Goal: Book appointment/travel/reservation

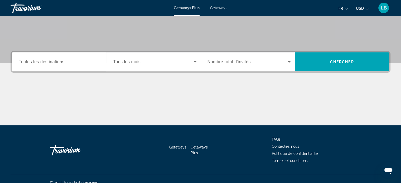
scroll to position [97, 0]
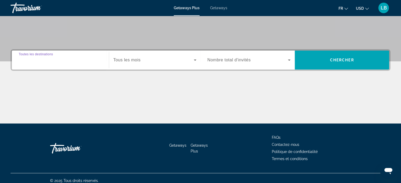
click at [75, 62] on input "Destination Toutes les destinations" at bounding box center [60, 60] width 83 height 6
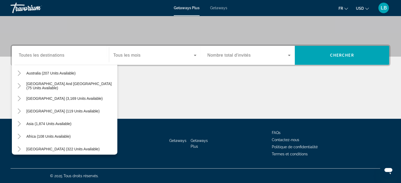
scroll to position [86, 0]
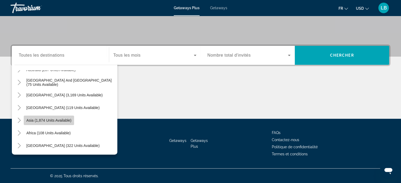
click at [48, 122] on span "Asia (1,874 units available)" at bounding box center [48, 121] width 45 height 4
type input "**********"
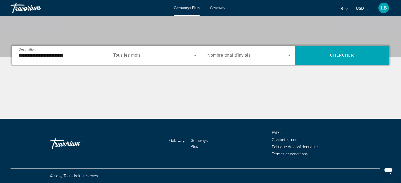
click at [116, 54] on span "Tous les mois" at bounding box center [126, 55] width 27 height 4
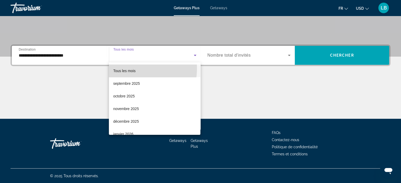
click at [125, 68] on span "Tous les mois" at bounding box center [124, 71] width 22 height 6
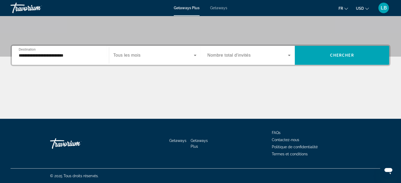
click at [219, 57] on span "Nombre total d'invités" at bounding box center [229, 55] width 43 height 4
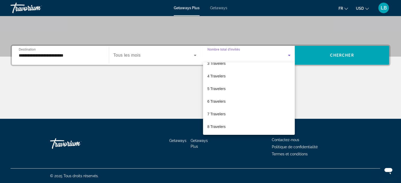
scroll to position [0, 0]
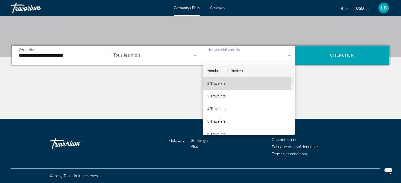
click at [239, 81] on mat-option "2 Travelers" at bounding box center [249, 83] width 92 height 13
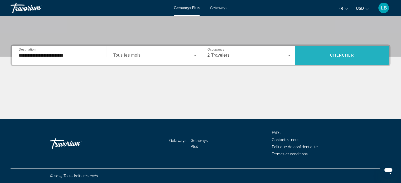
click at [323, 55] on span "Search widget" at bounding box center [342, 55] width 94 height 13
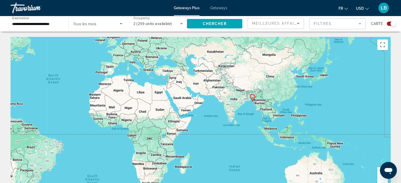
drag, startPoint x: 312, startPoint y: 80, endPoint x: 179, endPoint y: 52, distance: 136.0
click at [179, 52] on div "To activate drag with keyboard, press Alt + Enter. Once in keyboard drag state,…" at bounding box center [201, 116] width 380 height 158
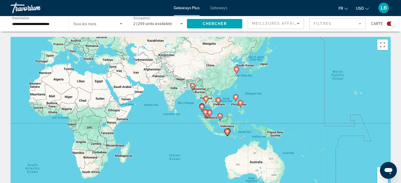
drag, startPoint x: 244, startPoint y: 84, endPoint x: 176, endPoint y: 69, distance: 69.5
click at [176, 69] on div "To activate drag with keyboard, press Alt + Enter. Once in keyboard drag state,…" at bounding box center [201, 116] width 380 height 158
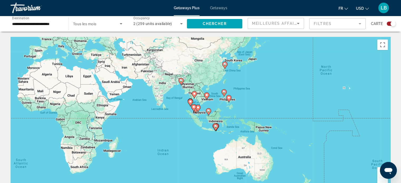
click at [194, 98] on icon "Main content" at bounding box center [194, 94] width 5 height 7
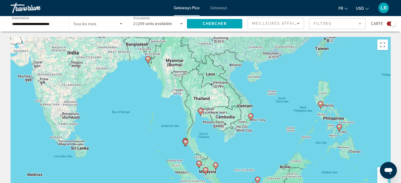
click at [194, 97] on div "To navigate, press the arrow keys. To activate drag with keyboard, press Alt + …" at bounding box center [201, 116] width 380 height 158
click at [198, 110] on icon "Main content" at bounding box center [200, 111] width 5 height 7
type input "**********"
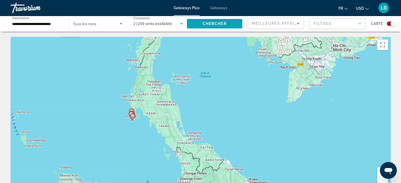
drag, startPoint x: 268, startPoint y: 134, endPoint x: 261, endPoint y: 14, distance: 120.3
click at [261, 14] on div "**********" at bounding box center [200, 91] width 401 height 183
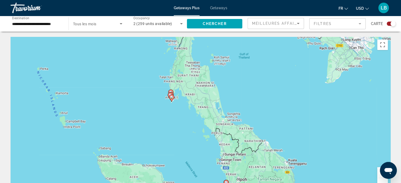
drag, startPoint x: 223, startPoint y: 75, endPoint x: 264, endPoint y: 55, distance: 46.0
click at [264, 55] on div "To activate drag with keyboard, press Alt + Enter. Once in keyboard drag state,…" at bounding box center [201, 116] width 380 height 158
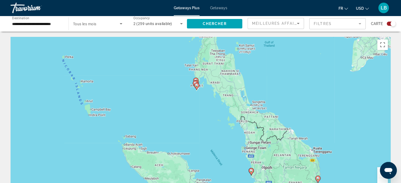
drag, startPoint x: 144, startPoint y: 116, endPoint x: 174, endPoint y: 101, distance: 33.2
click at [174, 101] on div "To activate drag with keyboard, press Alt + Enter. Once in keyboard drag state,…" at bounding box center [201, 116] width 380 height 158
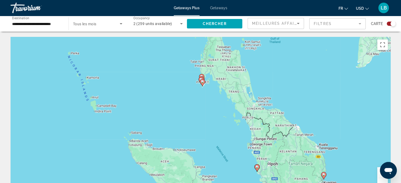
click at [204, 83] on image "Main content" at bounding box center [202, 81] width 3 height 3
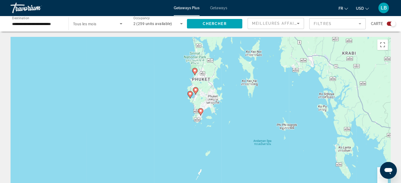
click at [186, 101] on div "To activate drag with keyboard, press Alt + Enter. Once in keyboard drag state,…" at bounding box center [201, 116] width 380 height 158
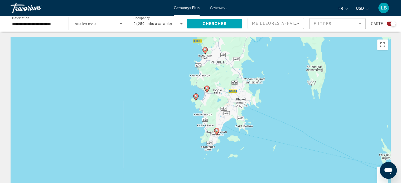
drag, startPoint x: 176, startPoint y: 104, endPoint x: 177, endPoint y: 109, distance: 5.4
click at [177, 109] on div "To activate drag with keyboard, press Alt + Enter. Once in keyboard drag state,…" at bounding box center [201, 116] width 380 height 158
click at [205, 51] on image "Main content" at bounding box center [205, 49] width 3 height 3
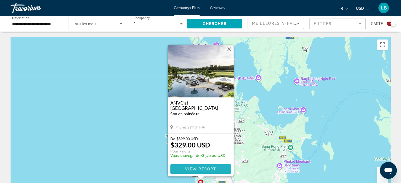
click at [199, 167] on span "View Resort" at bounding box center [200, 169] width 31 height 4
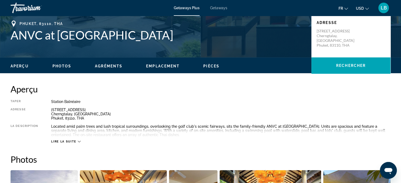
scroll to position [117, 0]
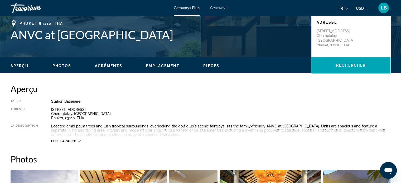
click at [70, 142] on span "Lire la suite" at bounding box center [63, 141] width 25 height 3
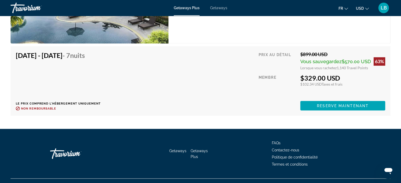
scroll to position [907, 0]
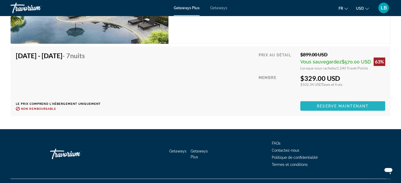
click at [320, 104] on span "Reserve maintenant" at bounding box center [343, 106] width 52 height 4
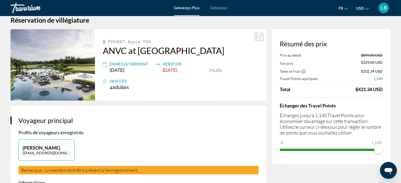
scroll to position [10, 0]
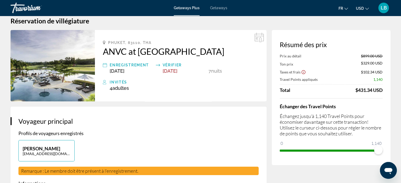
click at [168, 72] on span "[DATE]" at bounding box center [170, 71] width 15 height 6
click at [118, 70] on span "[DATE]" at bounding box center [117, 71] width 15 height 6
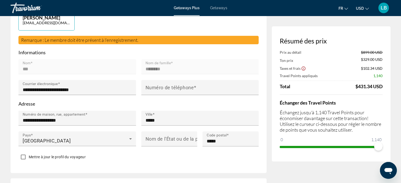
scroll to position [0, 0]
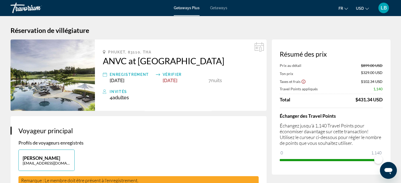
click at [212, 9] on span "Getaways" at bounding box center [218, 8] width 17 height 4
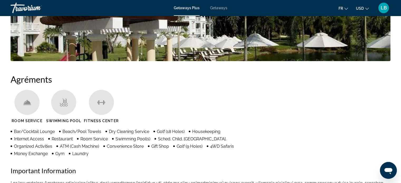
scroll to position [345, 0]
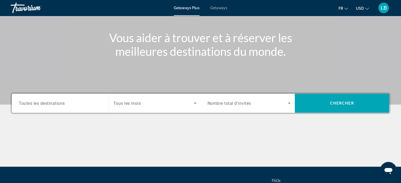
scroll to position [55, 0]
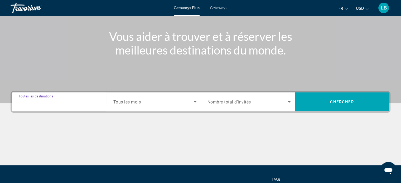
click at [87, 103] on input "Destination Toutes les destinations" at bounding box center [60, 102] width 83 height 6
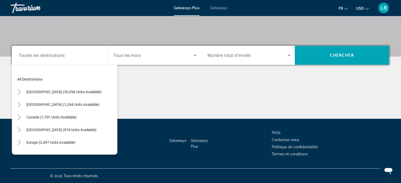
scroll to position [86, 0]
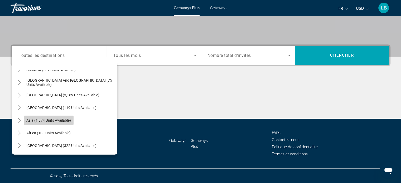
click at [48, 125] on span "Search widget" at bounding box center [49, 120] width 50 height 13
type input "**********"
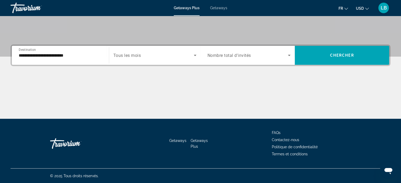
click at [133, 56] on span "Tous les mois" at bounding box center [127, 55] width 28 height 5
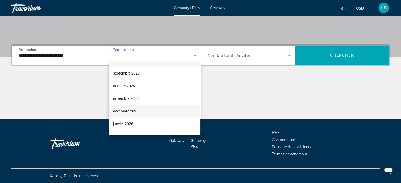
scroll to position [13, 0]
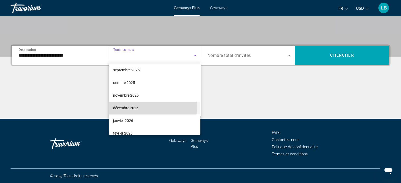
click at [121, 106] on span "décembre 2025" at bounding box center [125, 108] width 25 height 6
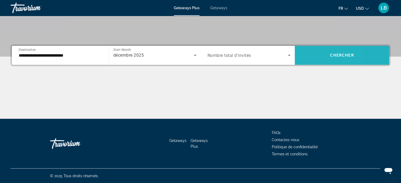
click at [309, 54] on span "Search widget" at bounding box center [342, 55] width 94 height 13
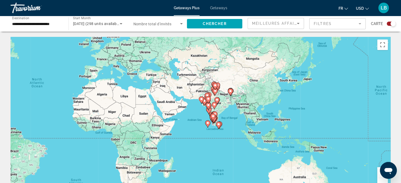
drag, startPoint x: 344, startPoint y: 114, endPoint x: 196, endPoint y: 87, distance: 150.7
click at [196, 87] on div "To activate drag with keyboard, press Alt + Enter. Once in keyboard drag state,…" at bounding box center [201, 116] width 380 height 158
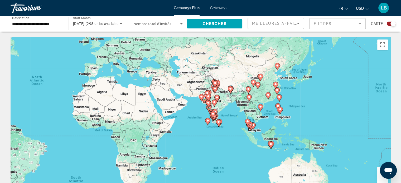
click at [196, 87] on div "To activate drag with keyboard, press Alt + Enter. Once in keyboard drag state,…" at bounding box center [201, 116] width 380 height 158
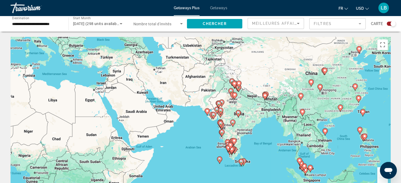
click at [196, 87] on div "To activate drag with keyboard, press Alt + Enter. Once in keyboard drag state,…" at bounding box center [201, 116] width 380 height 158
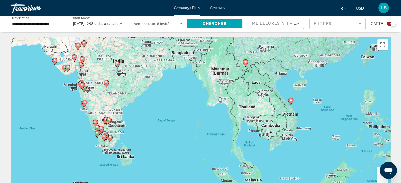
drag, startPoint x: 270, startPoint y: 117, endPoint x: 97, endPoint y: 35, distance: 191.5
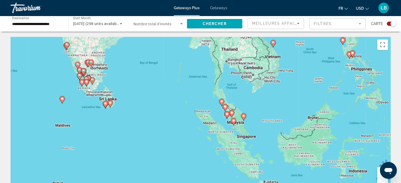
drag, startPoint x: 228, startPoint y: 122, endPoint x: 206, endPoint y: 58, distance: 67.8
click at [206, 58] on div "To activate drag with keyboard, press Alt + Enter. Once in keyboard drag state,…" at bounding box center [201, 116] width 380 height 158
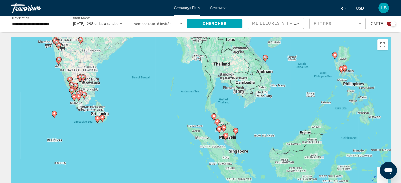
drag, startPoint x: 195, startPoint y: 66, endPoint x: 197, endPoint y: 88, distance: 22.3
click at [197, 88] on div "To activate drag with keyboard, press Alt + Enter. Once in keyboard drag state,…" at bounding box center [201, 116] width 380 height 158
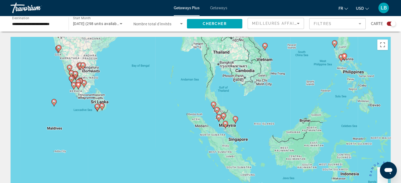
click at [198, 110] on div "To activate drag with keyboard, press Alt + Enter. Once in keyboard drag state,…" at bounding box center [201, 116] width 380 height 158
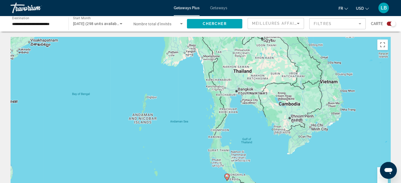
drag, startPoint x: 197, startPoint y: 77, endPoint x: 195, endPoint y: 151, distance: 73.7
click at [195, 151] on div "To activate drag with keyboard, press Alt + Enter. Once in keyboard drag state,…" at bounding box center [201, 116] width 380 height 158
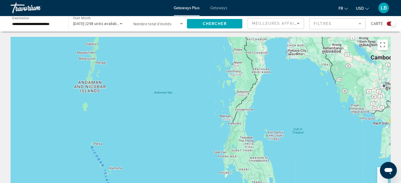
click at [206, 113] on div "To activate drag with keyboard, press Alt + Enter. Once in keyboard drag state,…" at bounding box center [201, 116] width 380 height 158
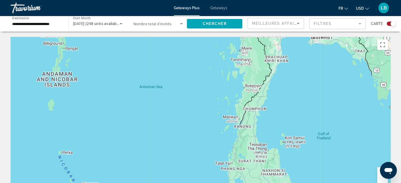
click at [206, 113] on div "To activate drag with keyboard, press Alt + Enter. Once in keyboard drag state,…" at bounding box center [201, 116] width 380 height 158
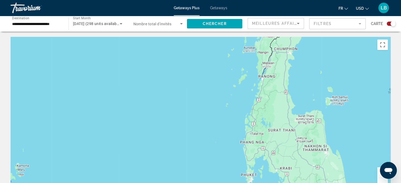
drag, startPoint x: 206, startPoint y: 133, endPoint x: 207, endPoint y: 57, distance: 76.3
click at [207, 57] on div "Main content" at bounding box center [201, 116] width 380 height 158
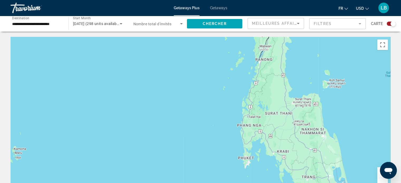
click at [189, 74] on div "Main content" at bounding box center [201, 116] width 380 height 158
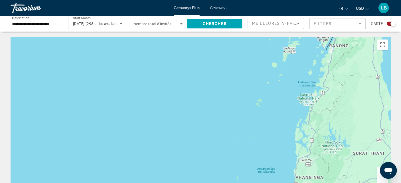
click at [189, 74] on div "Main content" at bounding box center [201, 116] width 380 height 158
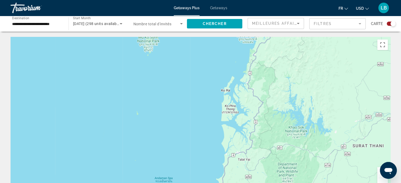
drag, startPoint x: 320, startPoint y: 141, endPoint x: 135, endPoint y: 51, distance: 204.7
click at [135, 51] on div "Main content" at bounding box center [201, 116] width 380 height 158
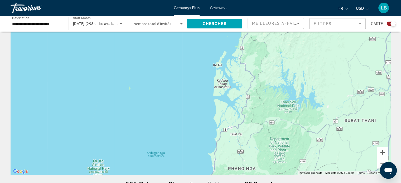
scroll to position [21, 0]
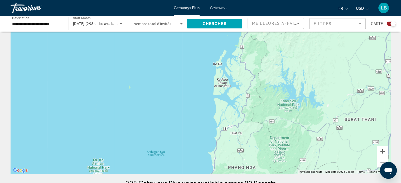
click at [207, 88] on div "Main content" at bounding box center [201, 95] width 380 height 158
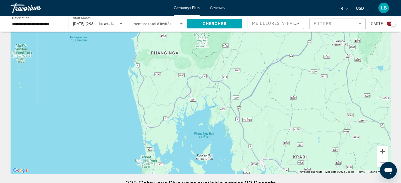
drag, startPoint x: 197, startPoint y: 83, endPoint x: 120, endPoint y: -32, distance: 137.9
click at [120, 0] on html "**********" at bounding box center [200, 70] width 401 height 183
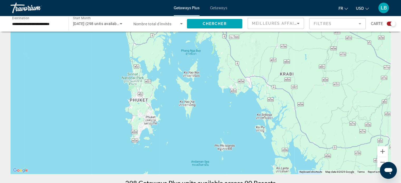
drag, startPoint x: 148, startPoint y: 80, endPoint x: 134, endPoint y: -8, distance: 88.7
click at [134, 0] on html "**********" at bounding box center [200, 70] width 401 height 183
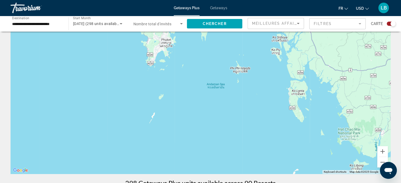
drag, startPoint x: 190, startPoint y: 84, endPoint x: 205, endPoint y: 7, distance: 78.5
click at [205, 7] on div "**********" at bounding box center [200, 70] width 401 height 183
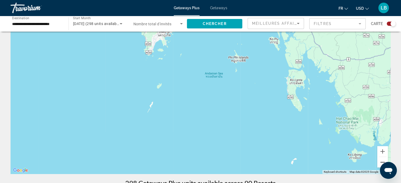
click at [380, 161] on button "Zoom out" at bounding box center [383, 162] width 11 height 11
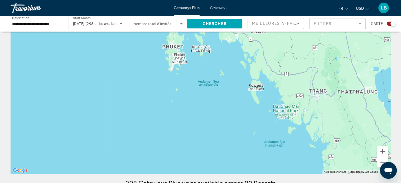
click at [380, 161] on button "Zoom out" at bounding box center [383, 162] width 11 height 11
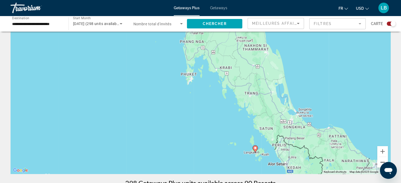
click at [380, 161] on button "Zoom out" at bounding box center [383, 162] width 11 height 11
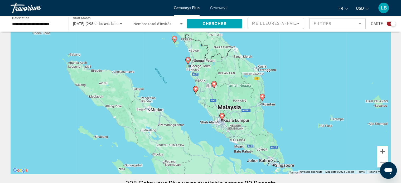
drag, startPoint x: 212, startPoint y: 143, endPoint x: 157, endPoint y: 60, distance: 99.9
click at [157, 60] on div "To activate drag with keyboard, press Alt + Enter. Once in keyboard drag state,…" at bounding box center [201, 95] width 380 height 158
click at [216, 86] on gmp-advanced-marker "Main content" at bounding box center [214, 85] width 5 height 8
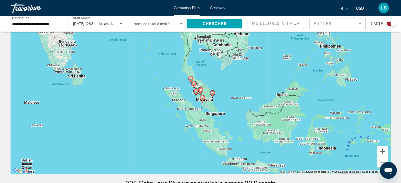
click at [212, 97] on gmp-advanced-marker "Main content" at bounding box center [212, 94] width 5 height 8
type input "**********"
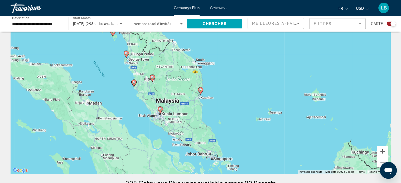
click at [133, 83] on image "Main content" at bounding box center [134, 82] width 3 height 3
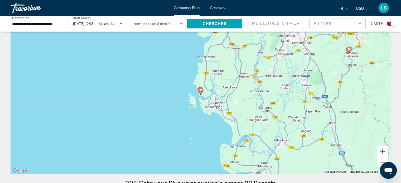
click at [200, 92] on icon "Main content" at bounding box center [200, 91] width 5 height 7
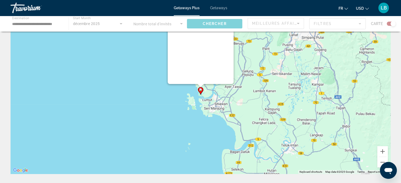
scroll to position [0, 0]
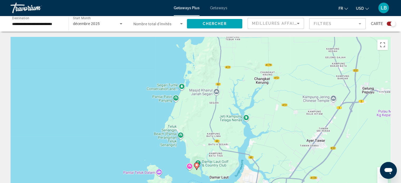
drag, startPoint x: 212, startPoint y: 117, endPoint x: 200, endPoint y: 62, distance: 56.3
click at [200, 62] on div "To activate drag with keyboard, press Alt + Enter. Once in keyboard drag state,…" at bounding box center [201, 116] width 380 height 158
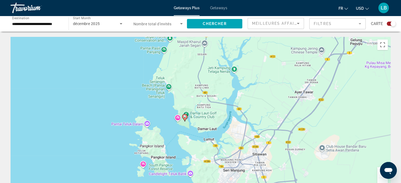
click at [184, 115] on image "Main content" at bounding box center [184, 116] width 3 height 3
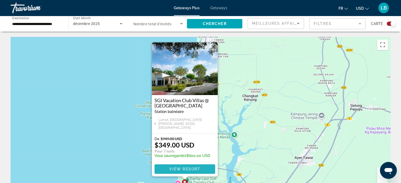
click at [180, 168] on span "View Resort" at bounding box center [184, 169] width 31 height 4
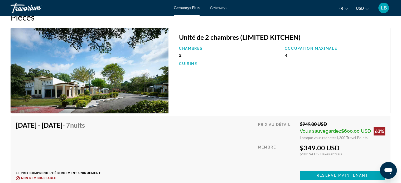
scroll to position [783, 0]
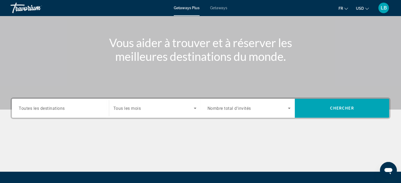
scroll to position [102, 0]
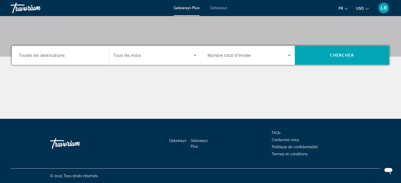
click at [55, 62] on div "Search widget" at bounding box center [60, 55] width 83 height 15
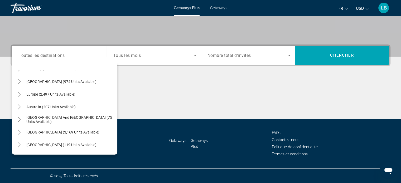
scroll to position [86, 0]
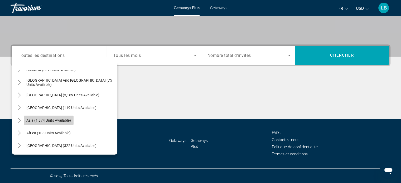
click at [37, 120] on span "Asia (1,874 units available)" at bounding box center [48, 121] width 45 height 4
type input "**********"
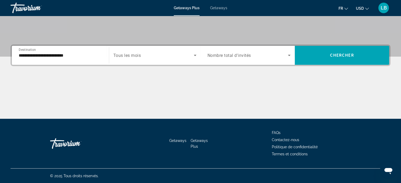
click at [150, 49] on div "Search widget" at bounding box center [154, 55] width 83 height 15
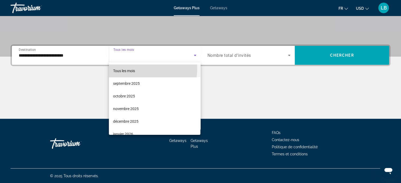
click at [128, 68] on span "Tous les mois" at bounding box center [124, 71] width 22 height 6
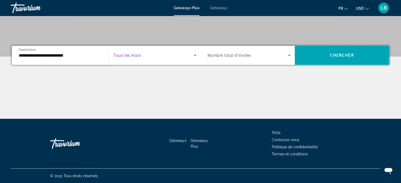
click at [220, 56] on span "Nombre total d'invités" at bounding box center [230, 55] width 44 height 5
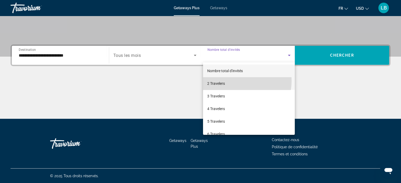
click at [237, 81] on mat-option "2 Travelers" at bounding box center [249, 83] width 92 height 13
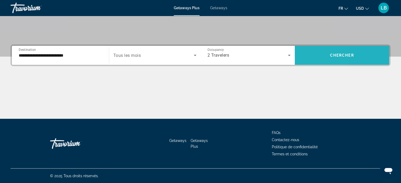
click at [302, 58] on span "Search widget" at bounding box center [342, 55] width 94 height 13
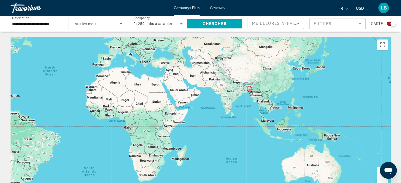
drag, startPoint x: 317, startPoint y: 130, endPoint x: 166, endPoint y: 88, distance: 156.7
click at [166, 88] on div "To activate drag with keyboard, press Alt + Enter. Once in keyboard drag state,…" at bounding box center [201, 116] width 380 height 158
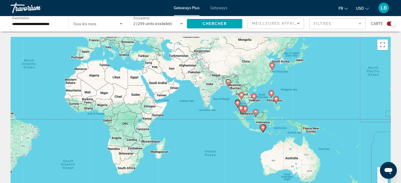
click at [217, 107] on div "To activate drag with keyboard, press Alt + Enter. Once in keyboard drag state,…" at bounding box center [201, 116] width 380 height 158
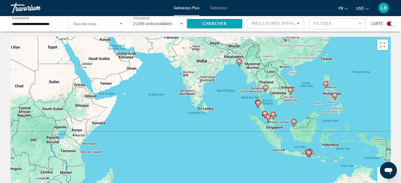
click at [249, 97] on div "To activate drag with keyboard, press Alt + Enter. Once in keyboard drag state,…" at bounding box center [201, 116] width 380 height 158
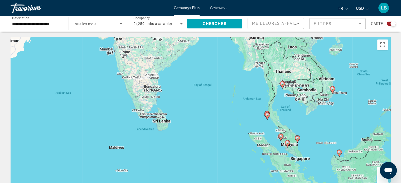
click at [263, 116] on div "To activate drag with keyboard, press Alt + Enter. Once in keyboard drag state,…" at bounding box center [201, 116] width 380 height 158
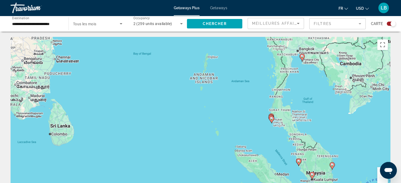
click at [263, 116] on div "To activate drag with keyboard, press Alt + Enter. Once in keyboard drag state,…" at bounding box center [201, 116] width 380 height 158
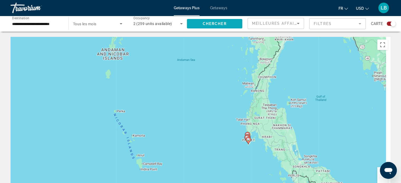
drag, startPoint x: 269, startPoint y: 57, endPoint x: 203, endPoint y: 29, distance: 71.6
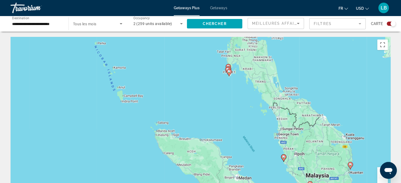
drag, startPoint x: 206, startPoint y: 78, endPoint x: 255, endPoint y: 92, distance: 50.9
click at [255, 92] on div "To activate drag with keyboard, press Alt + Enter. Once in keyboard drag state,…" at bounding box center [201, 116] width 380 height 158
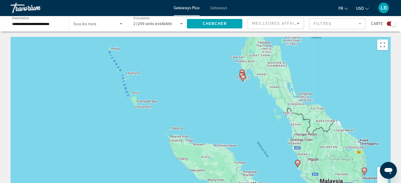
click at [255, 92] on div "To activate drag with keyboard, press Alt + Enter. Once in keyboard drag state,…" at bounding box center [201, 116] width 380 height 158
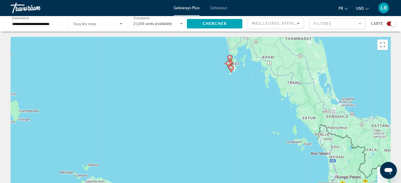
click at [255, 92] on div "To activate drag with keyboard, press Alt + Enter. Once in keyboard drag state,…" at bounding box center [201, 116] width 380 height 158
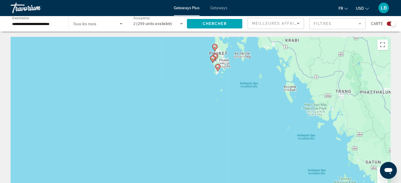
drag, startPoint x: 239, startPoint y: 74, endPoint x: 258, endPoint y: 113, distance: 43.2
click at [258, 113] on div "To activate drag with keyboard, press Alt + Enter. Once in keyboard drag state,…" at bounding box center [201, 116] width 380 height 158
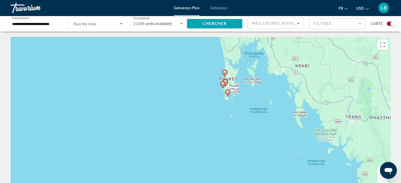
click at [247, 97] on div "To activate drag with keyboard, press Alt + Enter. Once in keyboard drag state,…" at bounding box center [201, 116] width 380 height 158
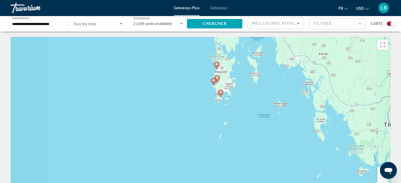
click at [247, 97] on div "To activate drag with keyboard, press Alt + Enter. Once in keyboard drag state,…" at bounding box center [201, 116] width 380 height 158
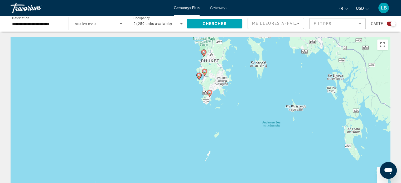
click at [247, 97] on div "To activate drag with keyboard, press Alt + Enter. Once in keyboard drag state,…" at bounding box center [201, 116] width 380 height 158
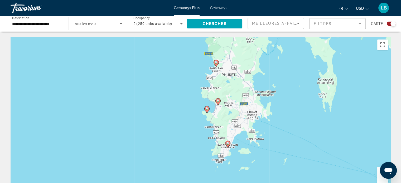
drag, startPoint x: 228, startPoint y: 45, endPoint x: 284, endPoint y: 100, distance: 78.4
click at [284, 100] on div "To activate drag with keyboard, press Alt + Enter. Once in keyboard drag state,…" at bounding box center [201, 116] width 380 height 158
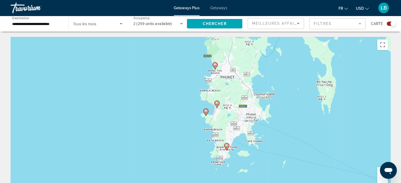
click at [216, 105] on icon "Main content" at bounding box center [217, 104] width 5 height 7
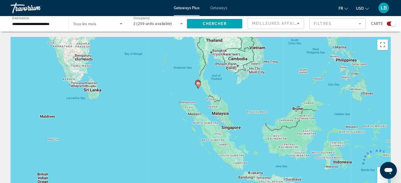
drag, startPoint x: 186, startPoint y: 89, endPoint x: 174, endPoint y: 49, distance: 42.1
click at [174, 49] on div "To activate drag with keyboard, press Alt + Enter. Once in keyboard drag state,…" at bounding box center [201, 116] width 380 height 158
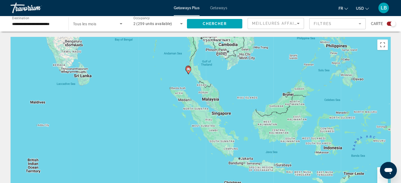
click at [177, 72] on div "To activate drag with keyboard, press Alt + Enter. Once in keyboard drag state,…" at bounding box center [201, 116] width 380 height 158
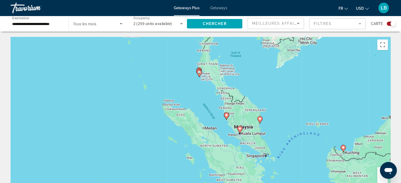
click at [177, 72] on div "To activate drag with keyboard, press Alt + Enter. Once in keyboard drag state,…" at bounding box center [201, 116] width 380 height 158
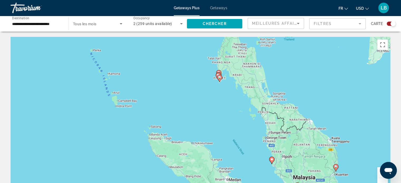
click at [177, 72] on div "To activate drag with keyboard, press Alt + Enter. Once in keyboard drag state,…" at bounding box center [201, 116] width 380 height 158
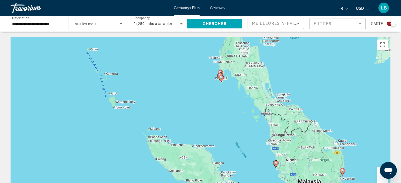
click at [177, 72] on div "To activate drag with keyboard, press Alt + Enter. Once in keyboard drag state,…" at bounding box center [201, 116] width 380 height 158
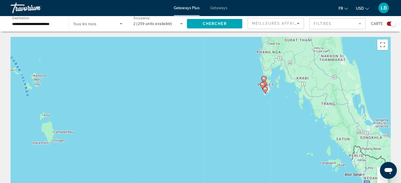
click at [177, 72] on div "To activate drag with keyboard, press Alt + Enter. Once in keyboard drag state,…" at bounding box center [201, 116] width 380 height 158
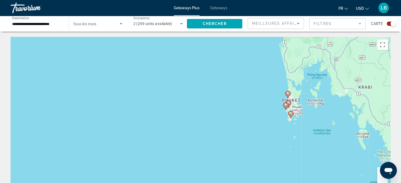
drag, startPoint x: 260, startPoint y: 98, endPoint x: 188, endPoint y: 101, distance: 72.1
click at [188, 101] on div "To activate drag with keyboard, press Alt + Enter. Once in keyboard drag state,…" at bounding box center [201, 116] width 380 height 158
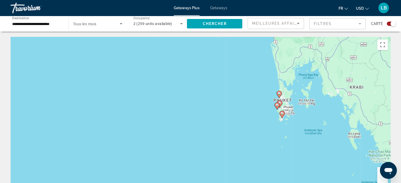
click at [282, 115] on image "Main content" at bounding box center [282, 113] width 3 height 3
type input "**********"
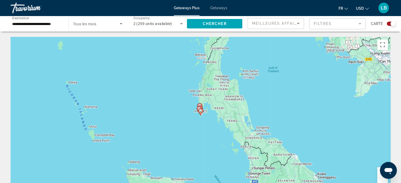
click at [208, 117] on div "To navigate, press the arrow keys. To activate drag with keyboard, press Alt + …" at bounding box center [201, 116] width 380 height 158
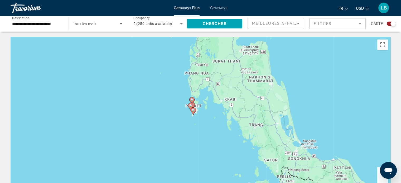
click at [208, 117] on div "To activate drag with keyboard, press Alt + Enter. Once in keyboard drag state,…" at bounding box center [201, 116] width 380 height 158
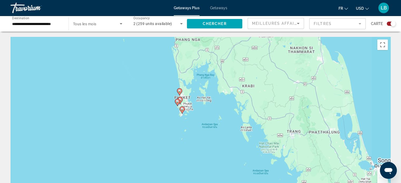
click at [208, 117] on div "To activate drag with keyboard, press Alt + Enter. Once in keyboard drag state,…" at bounding box center [201, 116] width 380 height 158
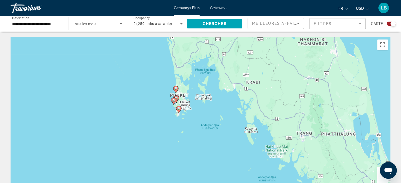
click at [208, 117] on div "To activate drag with keyboard, press Alt + Enter. Once in keyboard drag state,…" at bounding box center [201, 116] width 380 height 158
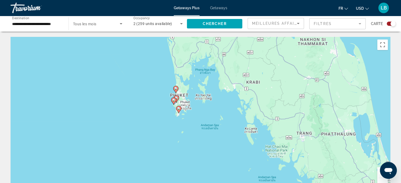
click at [208, 117] on div "To activate drag with keyboard, press Alt + Enter. Once in keyboard drag state,…" at bounding box center [201, 116] width 380 height 158
drag, startPoint x: 208, startPoint y: 117, endPoint x: 190, endPoint y: 117, distance: 17.7
click at [190, 117] on div "To activate drag with keyboard, press Alt + Enter. Once in keyboard drag state,…" at bounding box center [201, 116] width 380 height 158
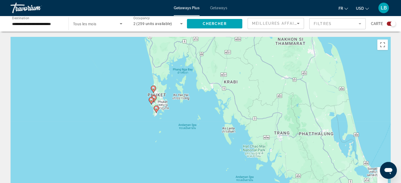
click at [181, 119] on div "To activate drag with keyboard, press Alt + Enter. Once in keyboard drag state,…" at bounding box center [201, 116] width 380 height 158
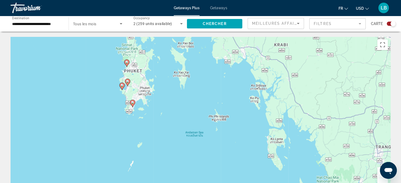
click at [133, 104] on icon "Main content" at bounding box center [132, 103] width 5 height 7
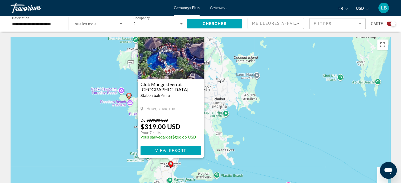
drag, startPoint x: 168, startPoint y: 129, endPoint x: 280, endPoint y: 111, distance: 113.4
click at [280, 111] on div "To activate drag with keyboard, press Alt + Enter. Once in keyboard drag state,…" at bounding box center [201, 116] width 380 height 158
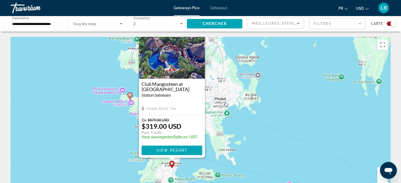
click at [107, 123] on div "To activate drag with keyboard, press Alt + Enter. Once in keyboard drag state,…" at bounding box center [201, 116] width 380 height 158
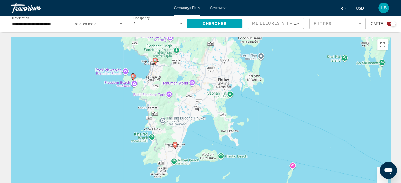
drag, startPoint x: 107, startPoint y: 135, endPoint x: 110, endPoint y: 115, distance: 20.1
click at [110, 115] on div "To activate drag with keyboard, press Alt + Enter. Once in keyboard drag state,…" at bounding box center [201, 116] width 380 height 158
click at [134, 78] on icon "Main content" at bounding box center [133, 77] width 5 height 7
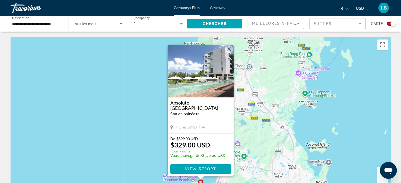
click at [134, 78] on div "To activate drag with keyboard, press Alt + Enter. Once in keyboard drag state,…" at bounding box center [201, 116] width 380 height 158
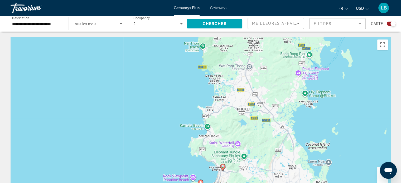
click at [224, 169] on icon "Main content" at bounding box center [222, 167] width 5 height 7
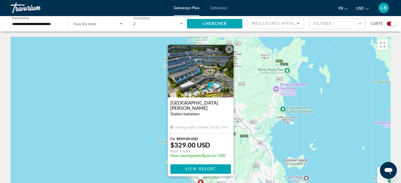
click at [140, 144] on div "To activate drag with keyboard, press Alt + Enter. Once in keyboard drag state,…" at bounding box center [201, 116] width 380 height 158
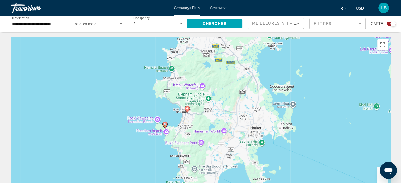
drag, startPoint x: 165, startPoint y: 135, endPoint x: 147, endPoint y: 39, distance: 98.2
click at [147, 39] on div "To activate drag with keyboard, press Alt + Enter. Once in keyboard drag state,…" at bounding box center [201, 116] width 380 height 158
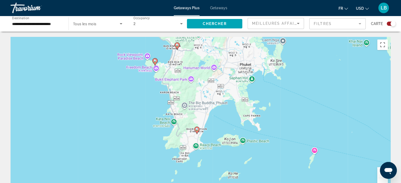
drag, startPoint x: 133, startPoint y: 93, endPoint x: 129, endPoint y: 51, distance: 41.7
click at [129, 51] on div "To activate drag with keyboard, press Alt + Enter. Once in keyboard drag state,…" at bounding box center [201, 116] width 380 height 158
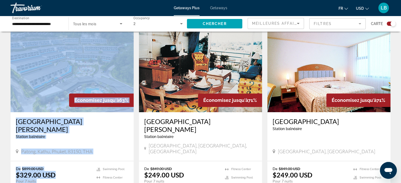
drag, startPoint x: 122, startPoint y: 133, endPoint x: 20, endPoint y: 186, distance: 115.1
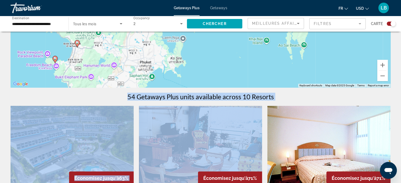
scroll to position [110, 0]
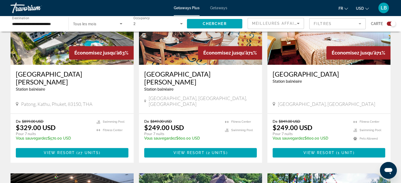
scroll to position [234, 0]
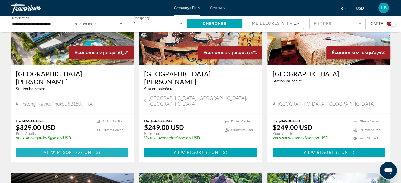
click at [104, 146] on span "Main content" at bounding box center [72, 152] width 113 height 13
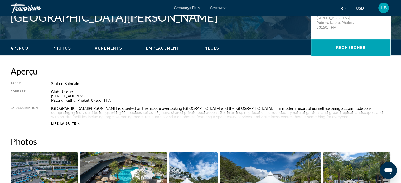
scroll to position [135, 0]
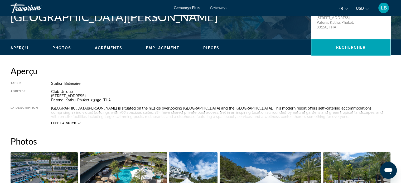
click at [70, 124] on span "Lire la suite" at bounding box center [63, 123] width 25 height 3
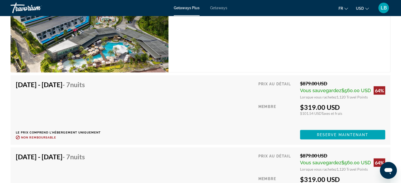
scroll to position [934, 0]
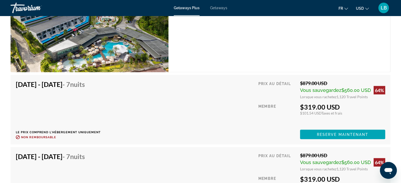
click at [51, 85] on h4 "[DATE] - [DATE] - 7 nuits" at bounding box center [56, 84] width 81 height 8
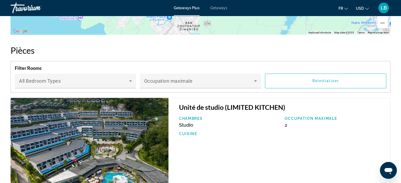
scroll to position [803, 0]
